Goal: Information Seeking & Learning: Learn about a topic

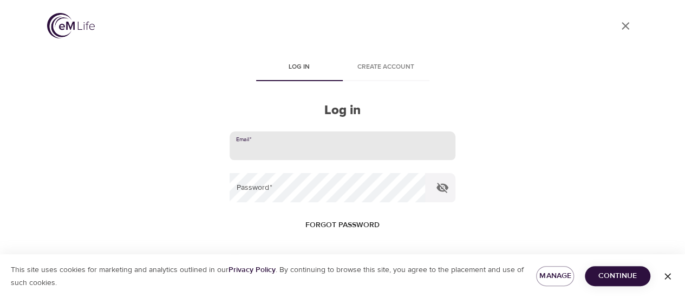
click at [319, 139] on input "email" at bounding box center [342, 146] width 225 height 29
type input "[PERSON_NAME][EMAIL_ADDRESS][DOMAIN_NAME]"
click at [316, 284] on button "Log in" at bounding box center [342, 295] width 53 height 23
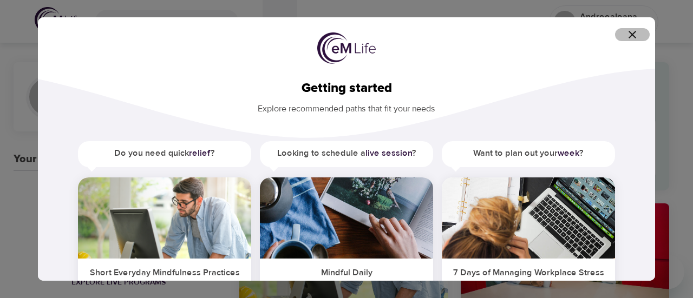
click at [634, 34] on icon "button" at bounding box center [632, 34] width 13 height 13
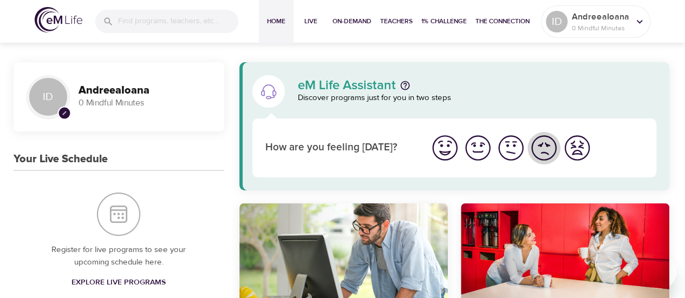
click at [536, 149] on img "I'm feeling bad" at bounding box center [544, 148] width 30 height 30
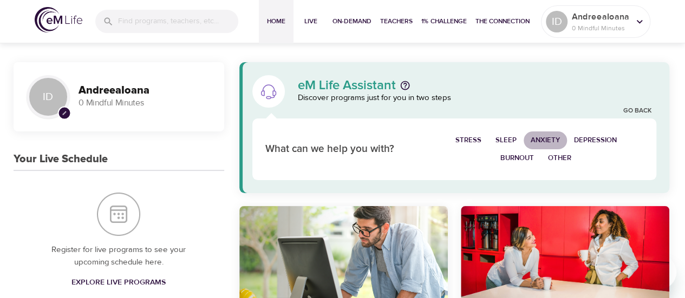
click at [548, 138] on span "Anxiety" at bounding box center [545, 140] width 29 height 12
click at [599, 135] on span "Depression" at bounding box center [595, 140] width 43 height 12
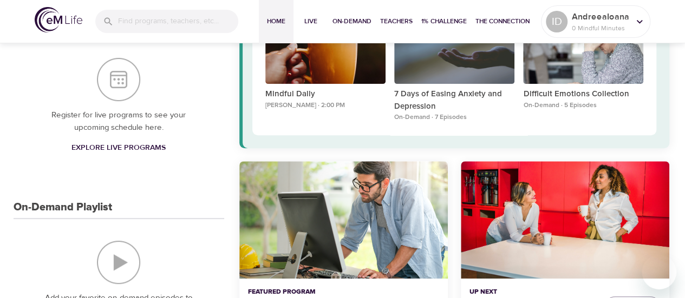
scroll to position [153, 0]
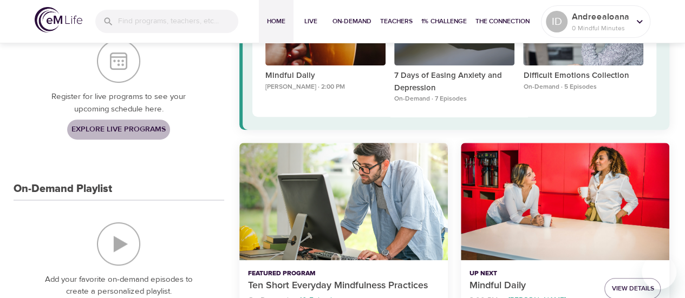
click at [150, 127] on span "Explore Live Programs" at bounding box center [119, 130] width 94 height 14
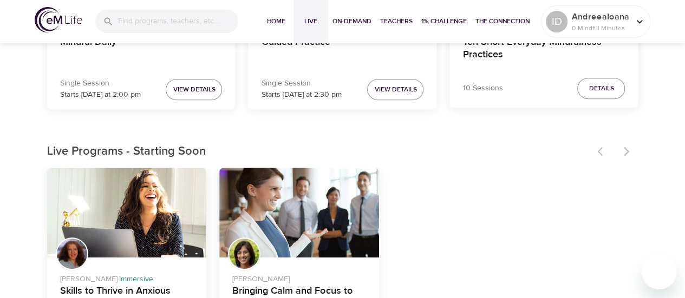
scroll to position [341, 0]
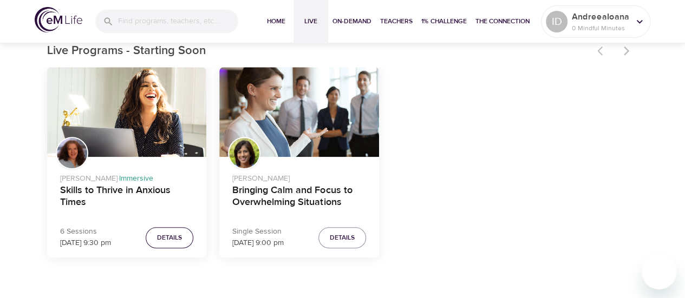
click at [174, 242] on span "Details" at bounding box center [169, 237] width 25 height 11
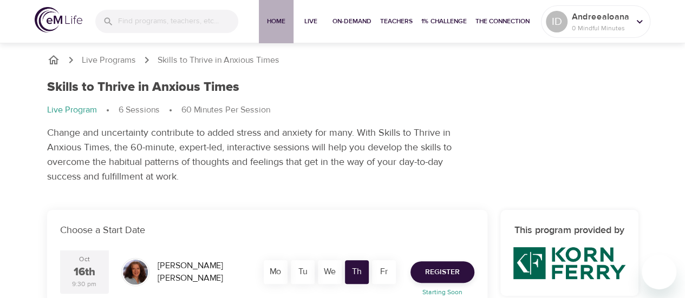
click at [273, 22] on span "Home" at bounding box center [276, 21] width 26 height 11
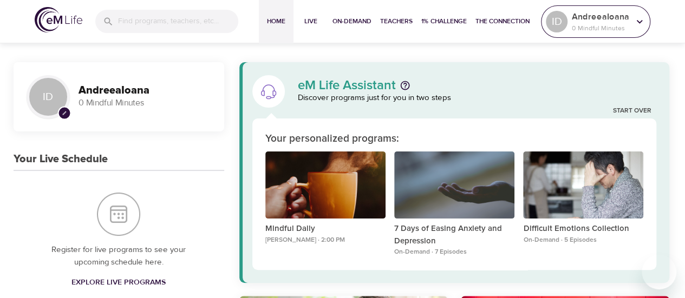
click at [630, 20] on div "AndreeaIoana 0 Mindful Minutes" at bounding box center [601, 21] width 62 height 27
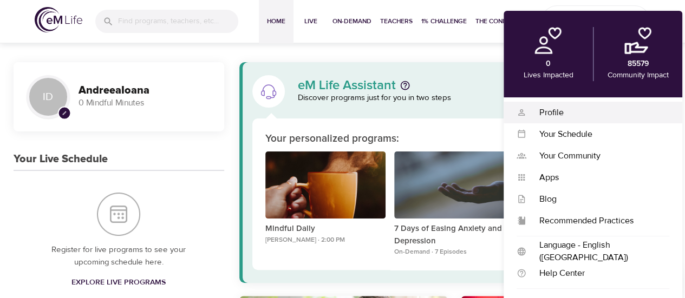
click at [549, 113] on div "Profile" at bounding box center [598, 113] width 143 height 12
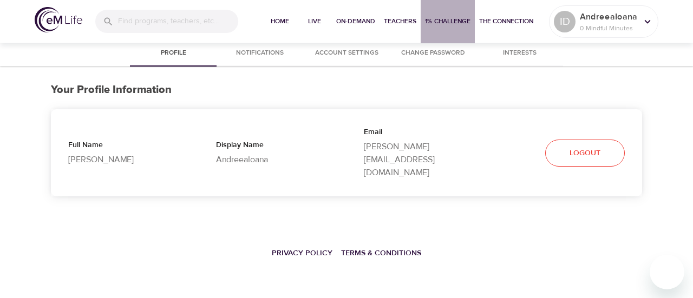
click at [443, 24] on span "1% Challenge" at bounding box center [448, 21] width 46 height 11
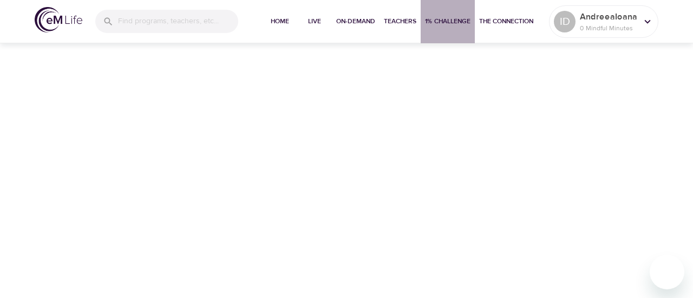
click at [443, 18] on span "1% Challenge" at bounding box center [448, 21] width 46 height 11
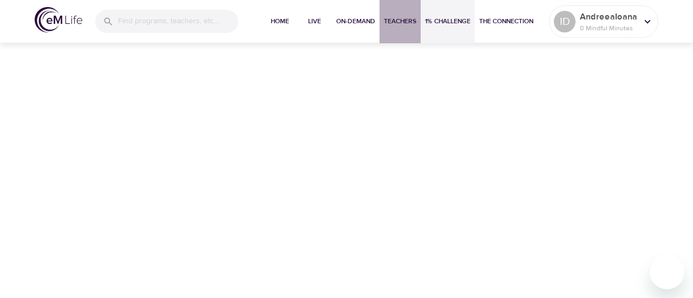
click at [400, 15] on button "Teachers" at bounding box center [400, 21] width 41 height 43
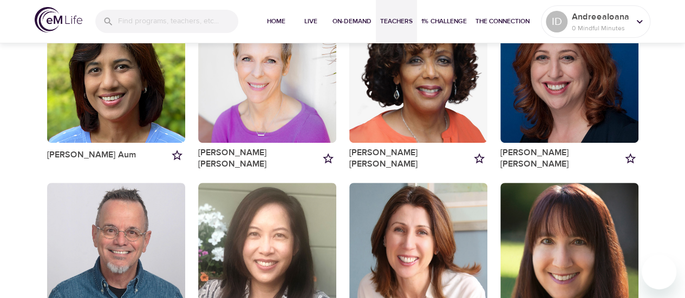
scroll to position [153, 0]
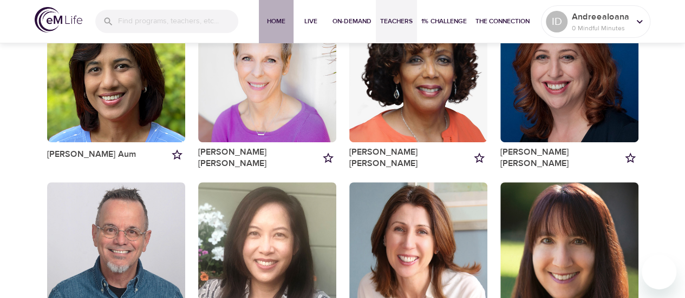
click at [280, 23] on span "Home" at bounding box center [276, 21] width 26 height 11
